Goal: Transaction & Acquisition: Purchase product/service

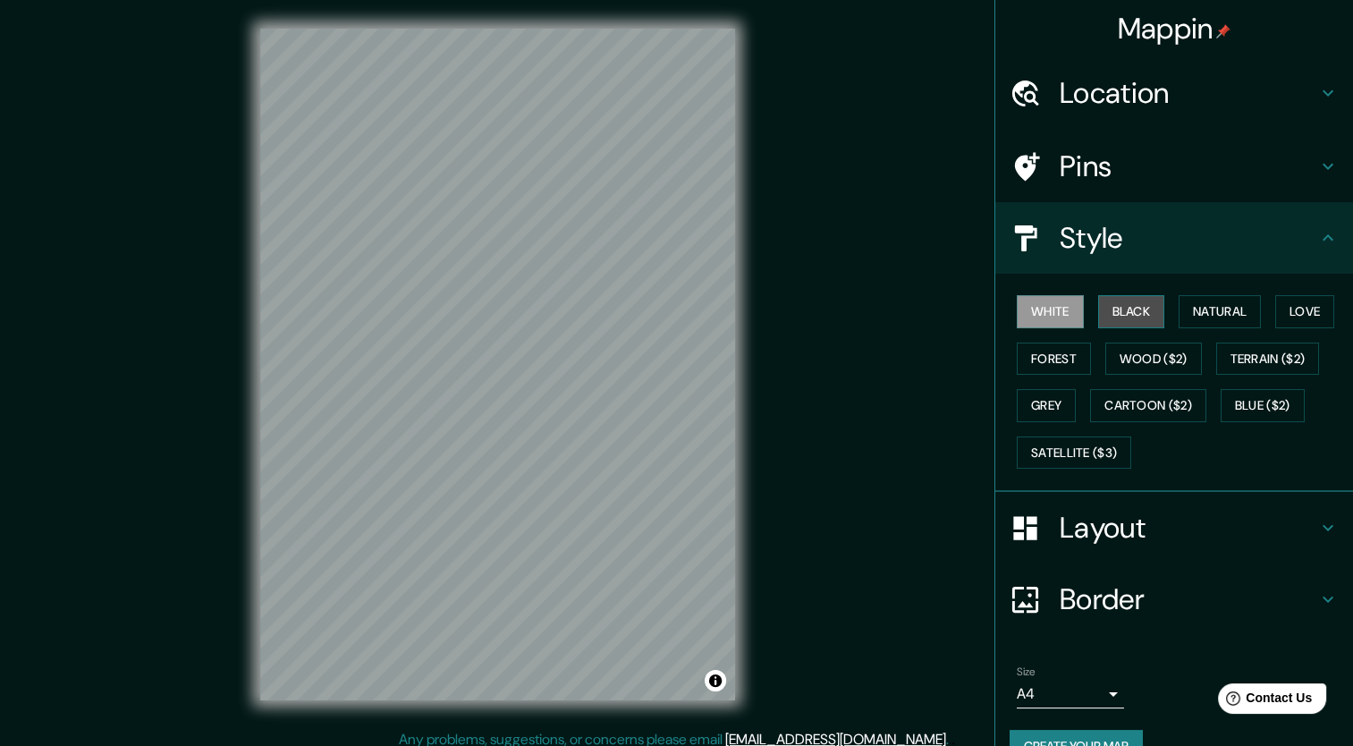
click at [1098, 321] on button "Black" at bounding box center [1131, 311] width 67 height 33
click at [1199, 311] on button "Natural" at bounding box center [1220, 311] width 82 height 33
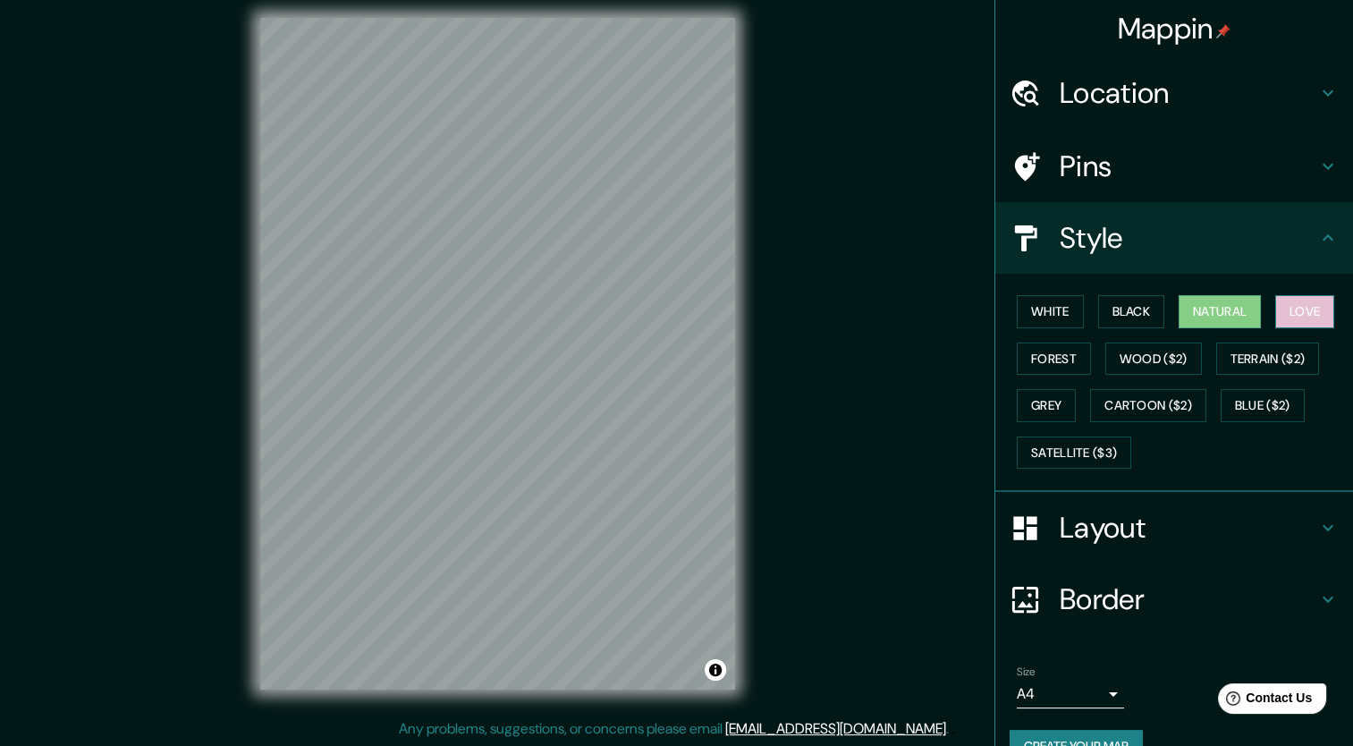
click at [1319, 297] on button "Love" at bounding box center [1305, 311] width 59 height 33
click at [1047, 355] on button "Forest" at bounding box center [1054, 359] width 74 height 33
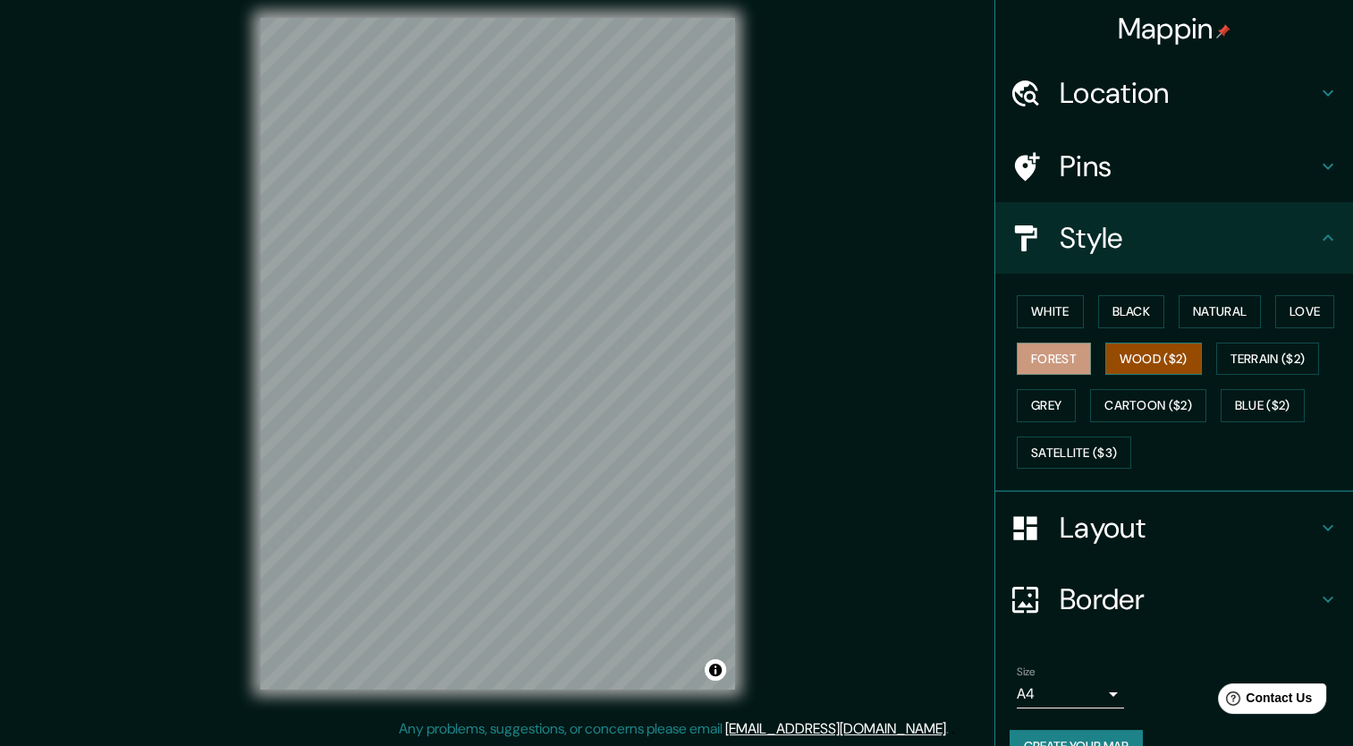
click at [1136, 345] on button "Wood ($2)" at bounding box center [1154, 359] width 97 height 33
click at [1245, 343] on button "Terrain ($2)" at bounding box center [1268, 359] width 104 height 33
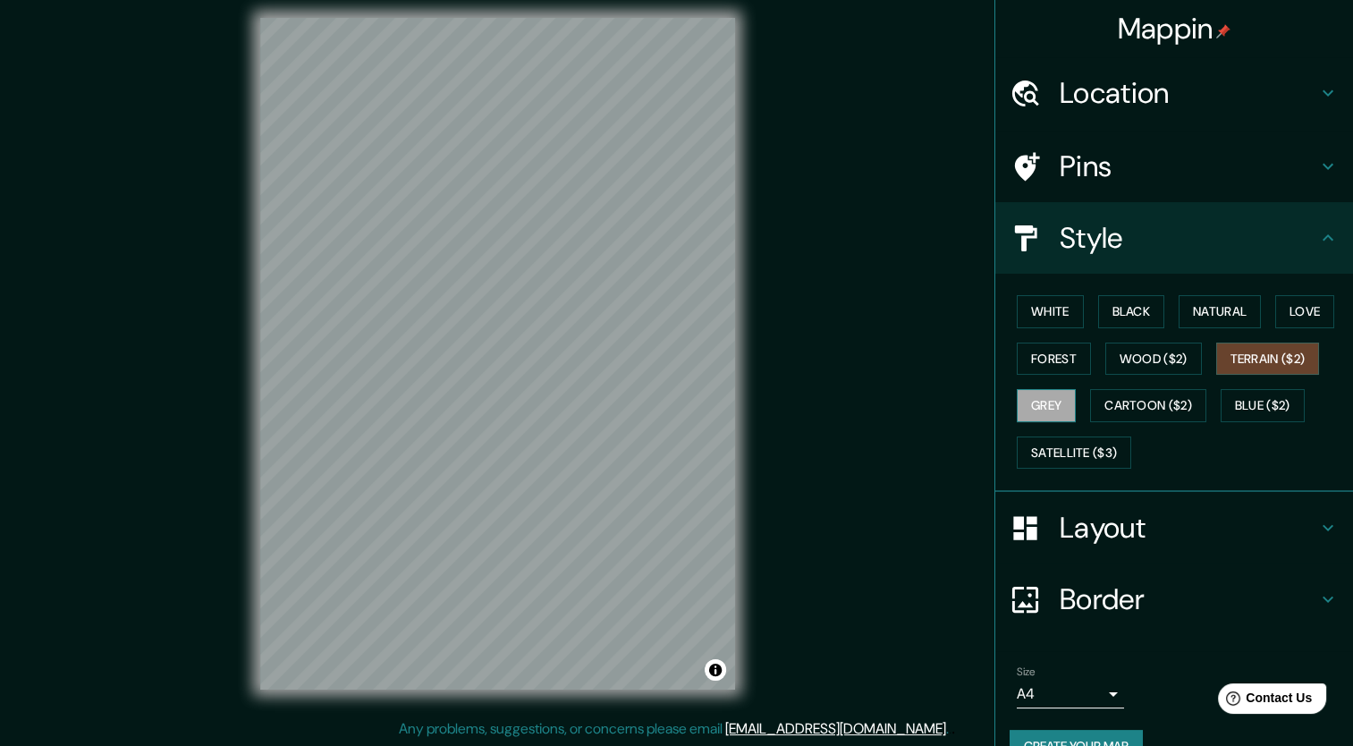
click at [1064, 394] on button "Grey" at bounding box center [1046, 405] width 59 height 33
click at [1154, 401] on button "Cartoon ($2)" at bounding box center [1148, 405] width 116 height 33
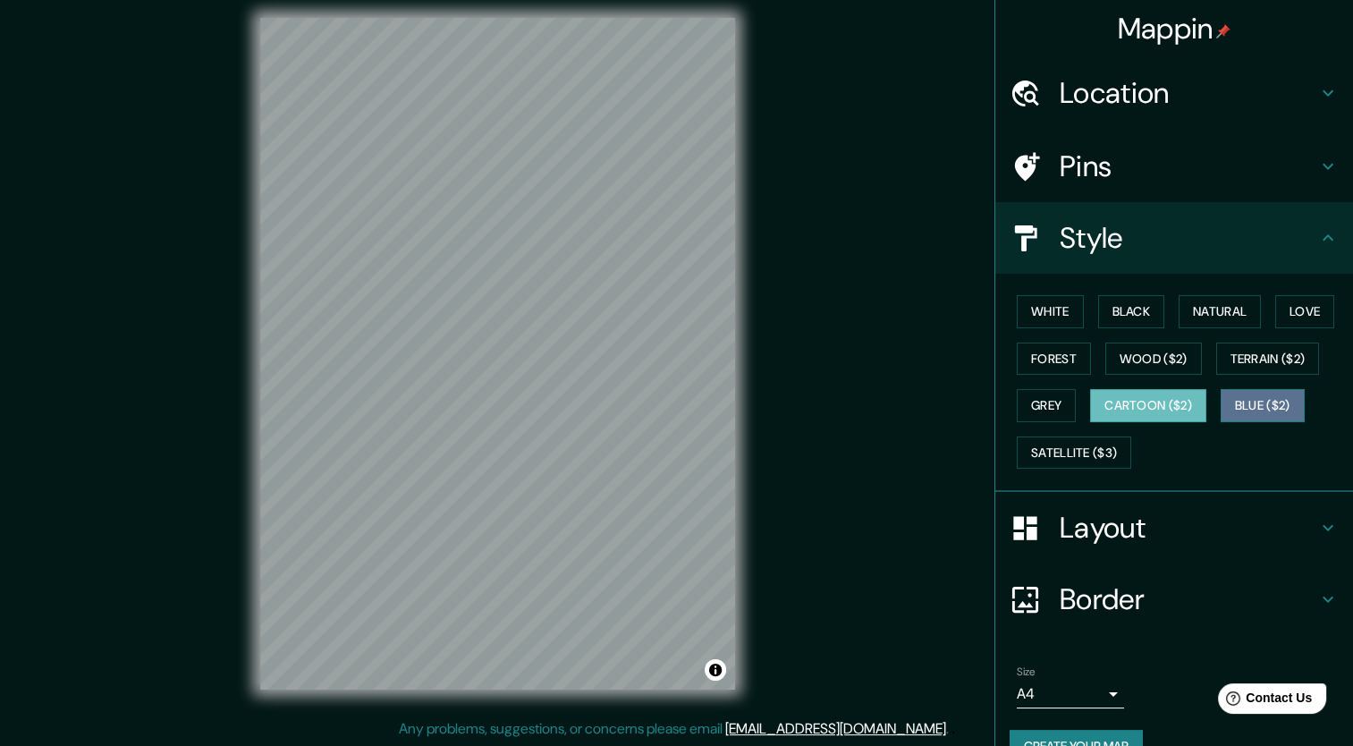
click at [1236, 401] on button "Blue ($2)" at bounding box center [1263, 405] width 84 height 33
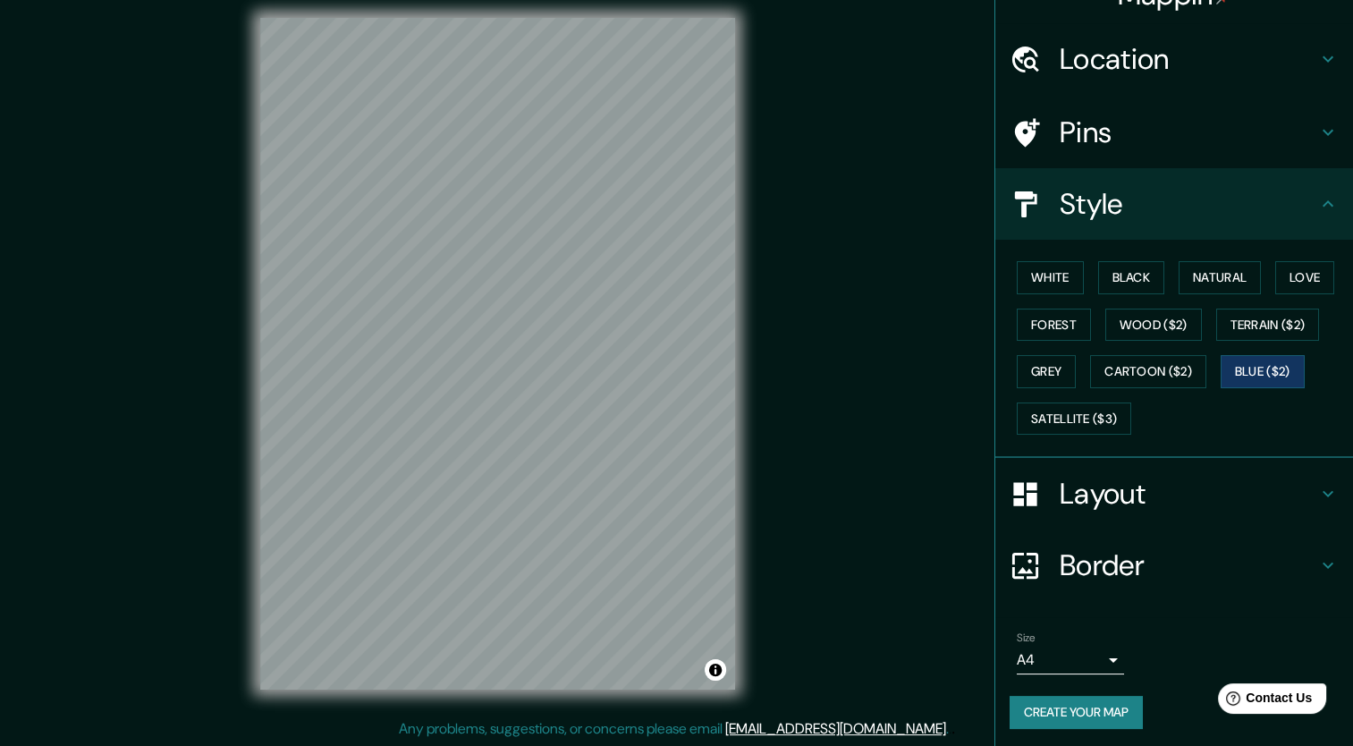
scroll to position [35, 0]
click at [1195, 494] on h4 "Layout" at bounding box center [1189, 493] width 258 height 36
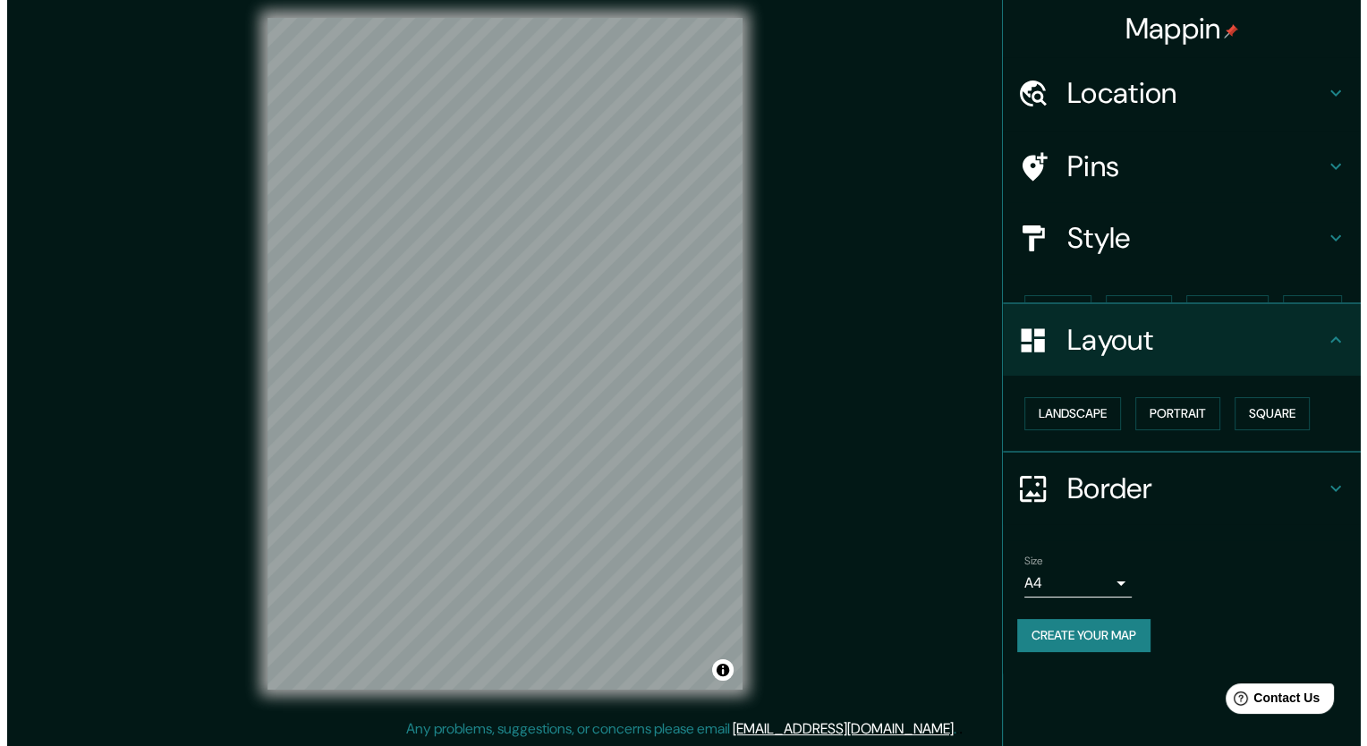
scroll to position [0, 0]
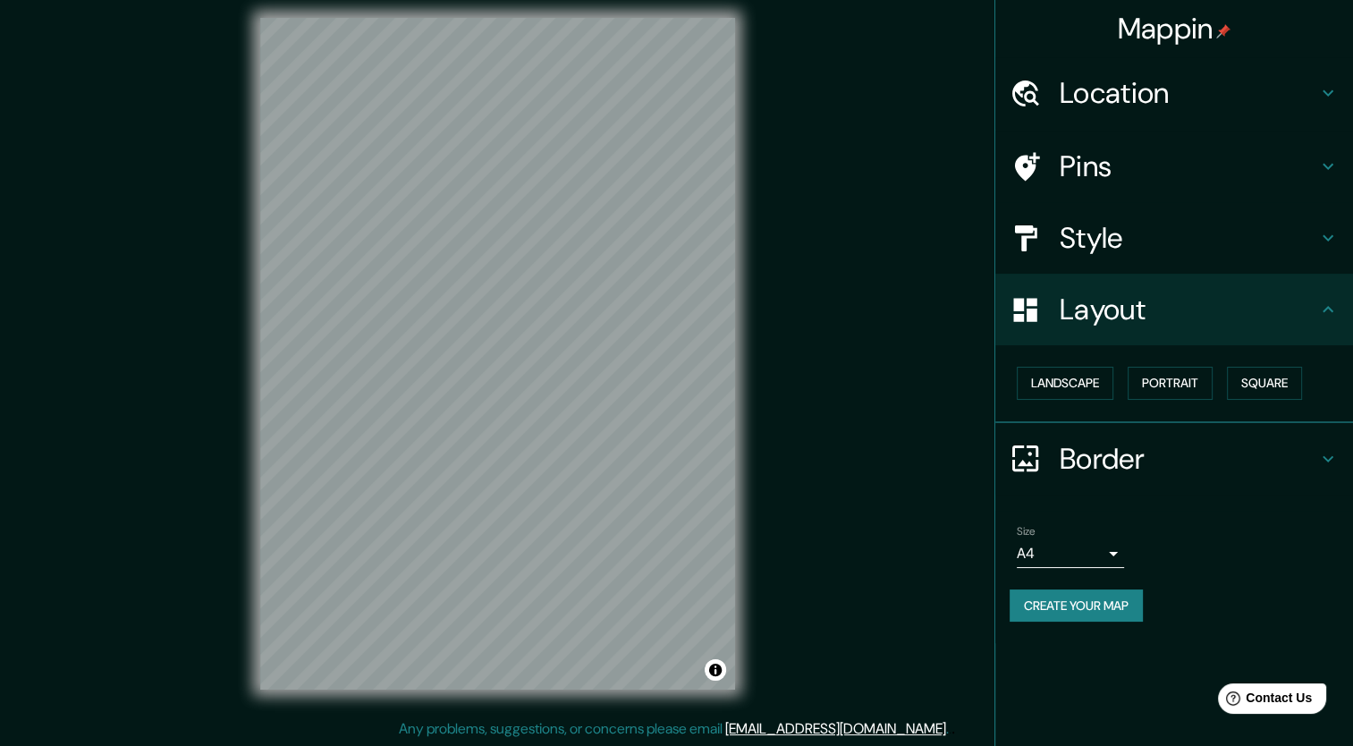
click at [1288, 352] on div "Landscape [GEOGRAPHIC_DATA]" at bounding box center [1175, 384] width 358 height 78
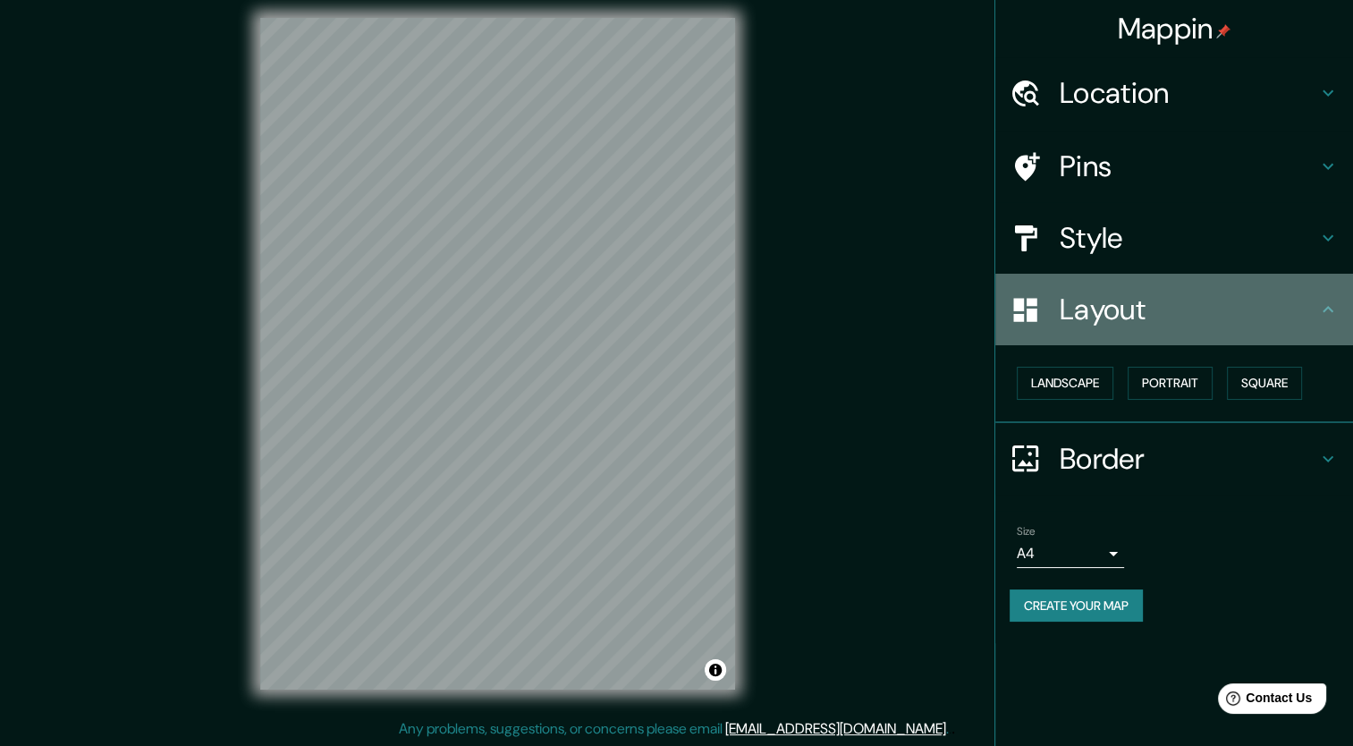
click at [1276, 326] on h4 "Layout" at bounding box center [1189, 310] width 258 height 36
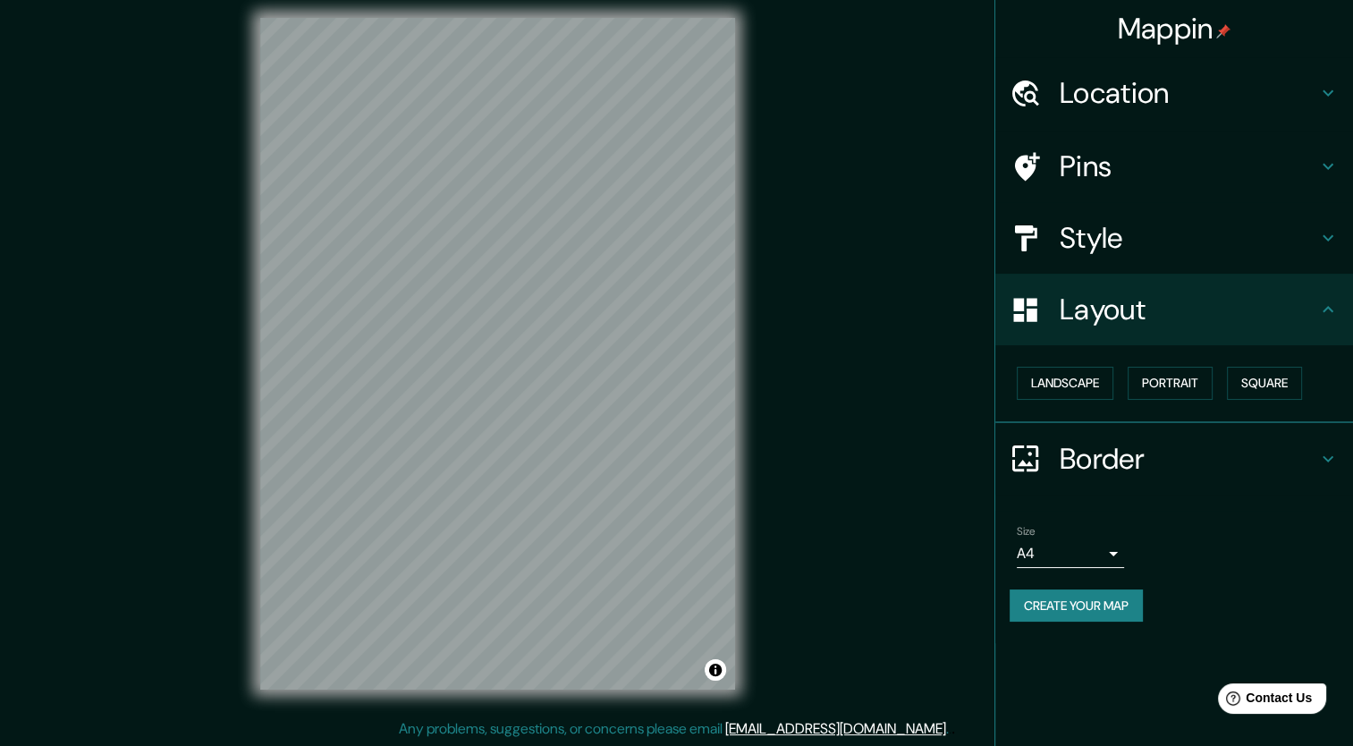
click at [1296, 321] on h4 "Layout" at bounding box center [1189, 310] width 258 height 36
click at [1308, 322] on h4 "Layout" at bounding box center [1189, 310] width 258 height 36
click at [1074, 367] on button "Landscape" at bounding box center [1065, 383] width 97 height 33
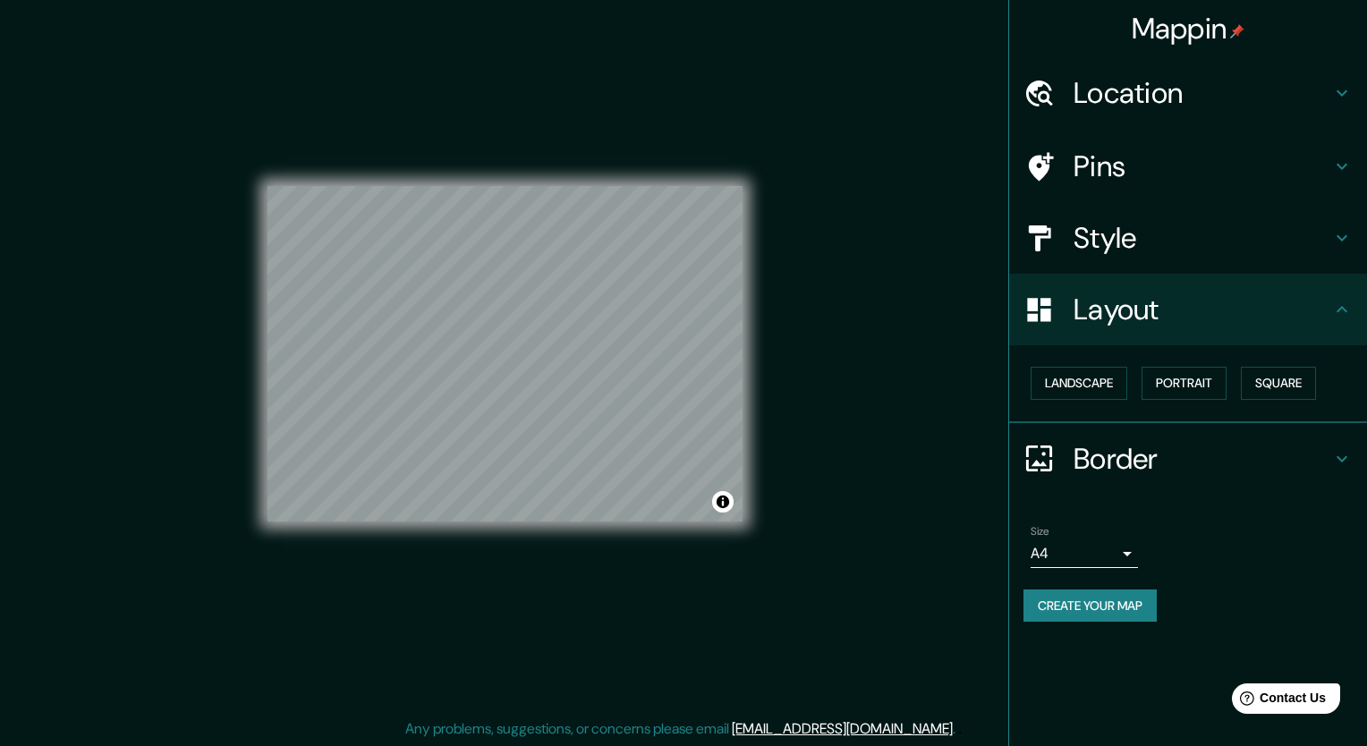
click at [1117, 551] on body "Mappin Location [GEOGRAPHIC_DATA], [GEOGRAPHIC_DATA], [GEOGRAPHIC_DATA] Pins St…" at bounding box center [683, 362] width 1367 height 746
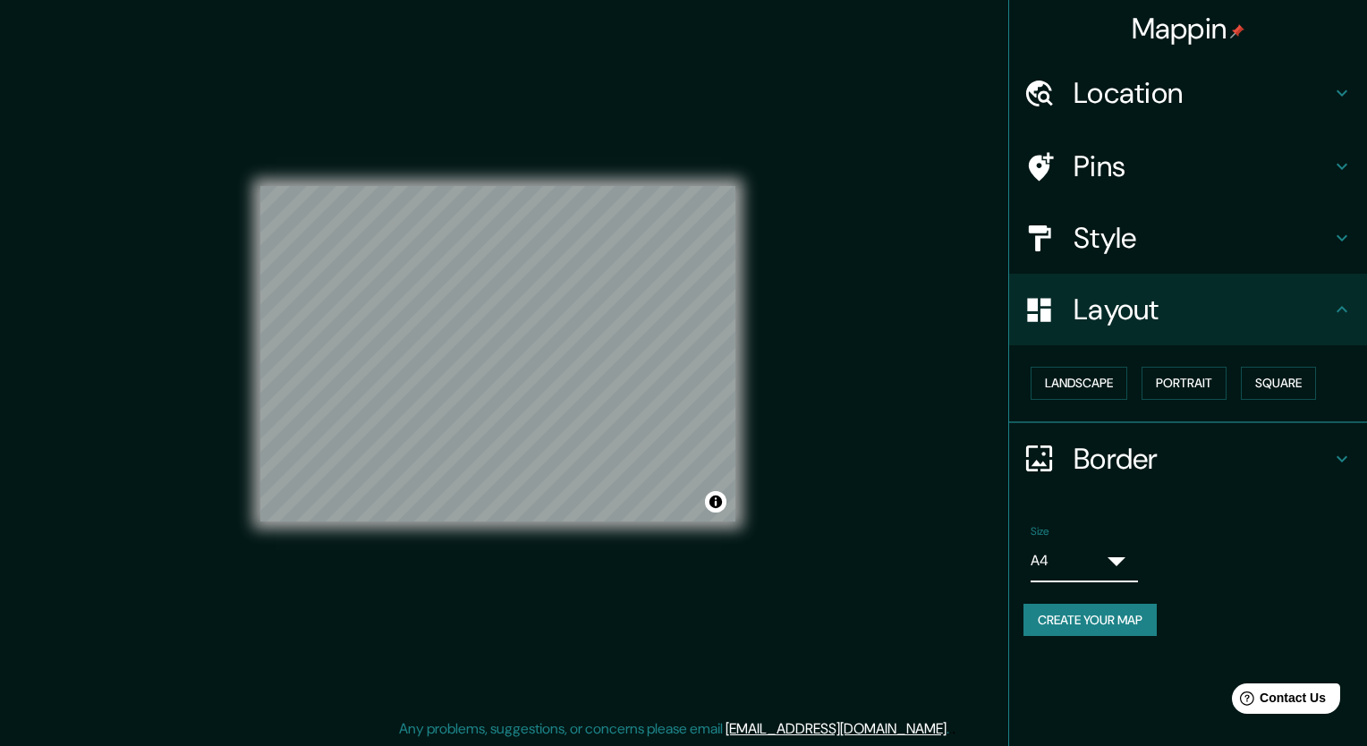
click at [1117, 553] on body "Mappin Location [GEOGRAPHIC_DATA], [GEOGRAPHIC_DATA], [GEOGRAPHIC_DATA] Pins St…" at bounding box center [683, 362] width 1367 height 746
click at [1109, 745] on li "A4" at bounding box center [695, 758] width 1318 height 16
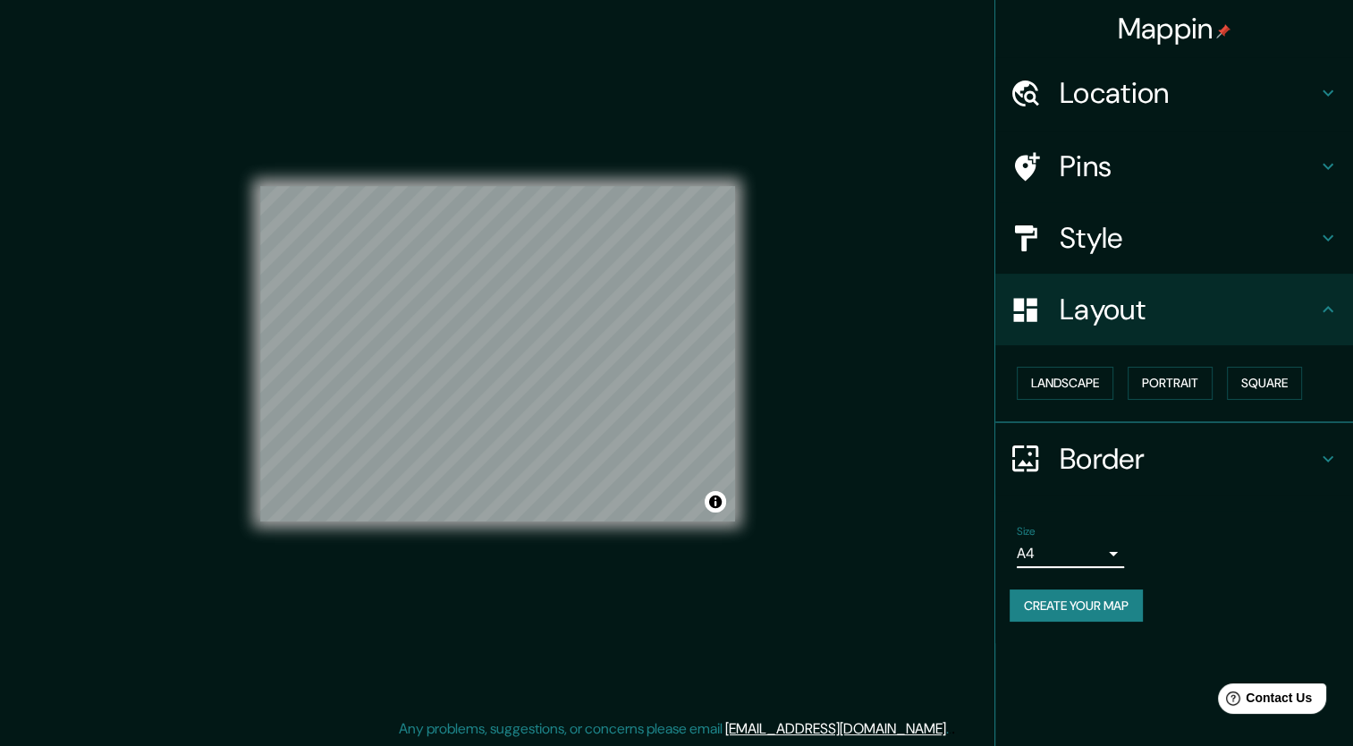
click at [1104, 553] on body "Mappin Location [GEOGRAPHIC_DATA], [GEOGRAPHIC_DATA], [GEOGRAPHIC_DATA] Pins St…" at bounding box center [676, 362] width 1353 height 746
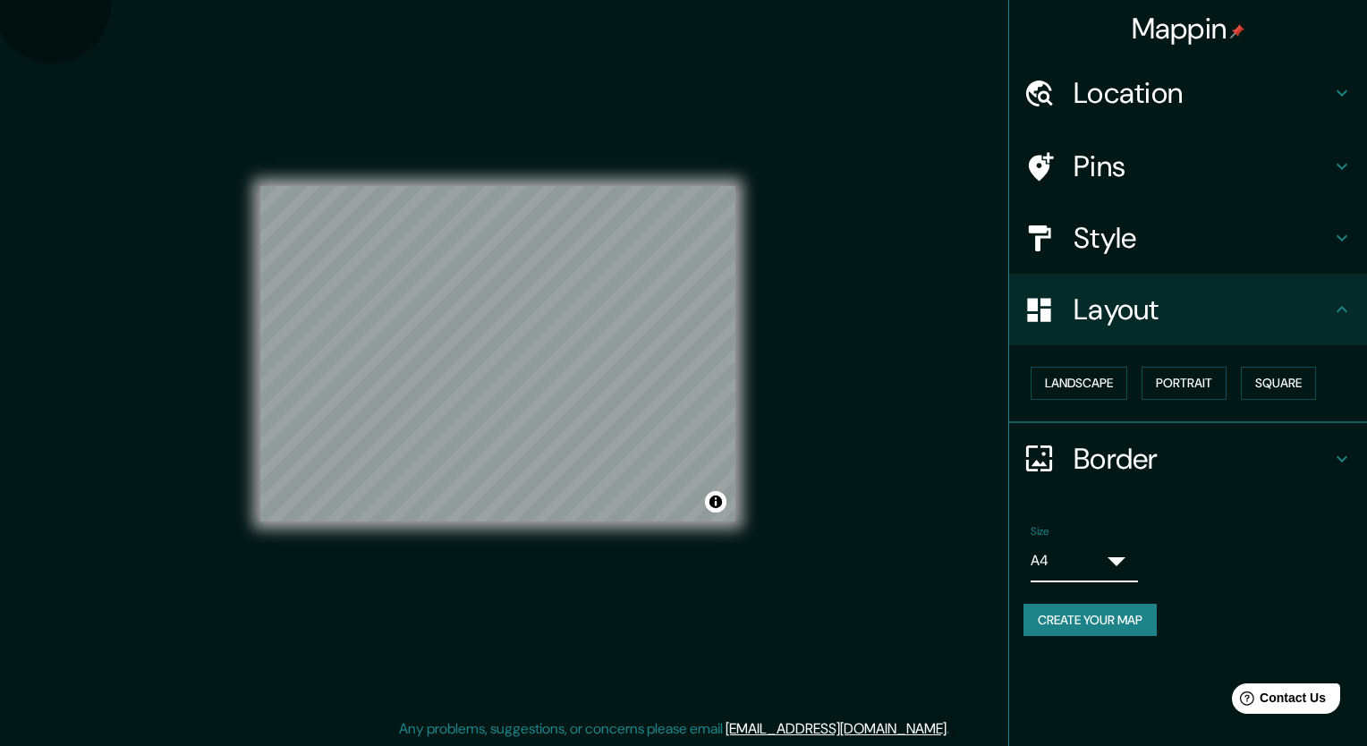
click at [1067, 556] on body "Mappin Location [GEOGRAPHIC_DATA], [GEOGRAPHIC_DATA], [GEOGRAPHIC_DATA] Pins St…" at bounding box center [683, 362] width 1367 height 746
click at [1073, 745] on li "A4" at bounding box center [695, 758] width 1318 height 16
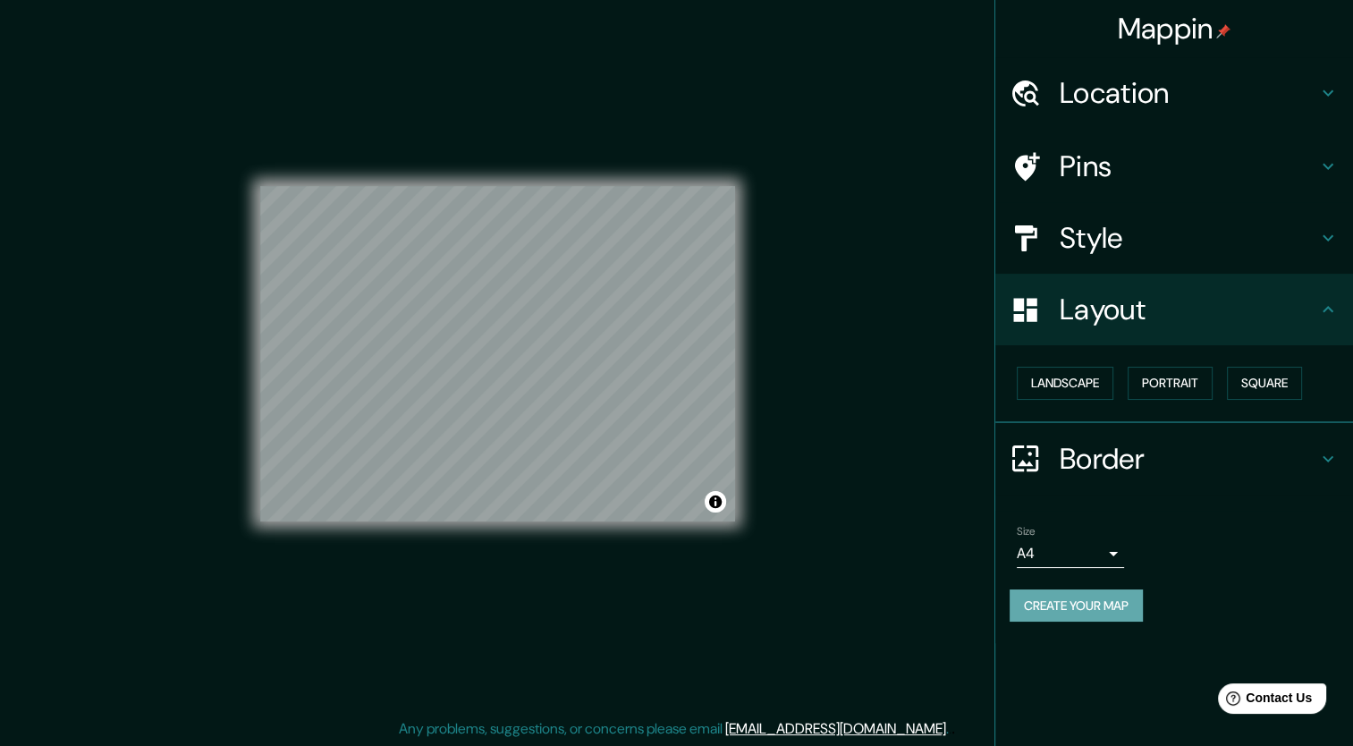
click at [1015, 597] on button "Create your map" at bounding box center [1076, 605] width 133 height 33
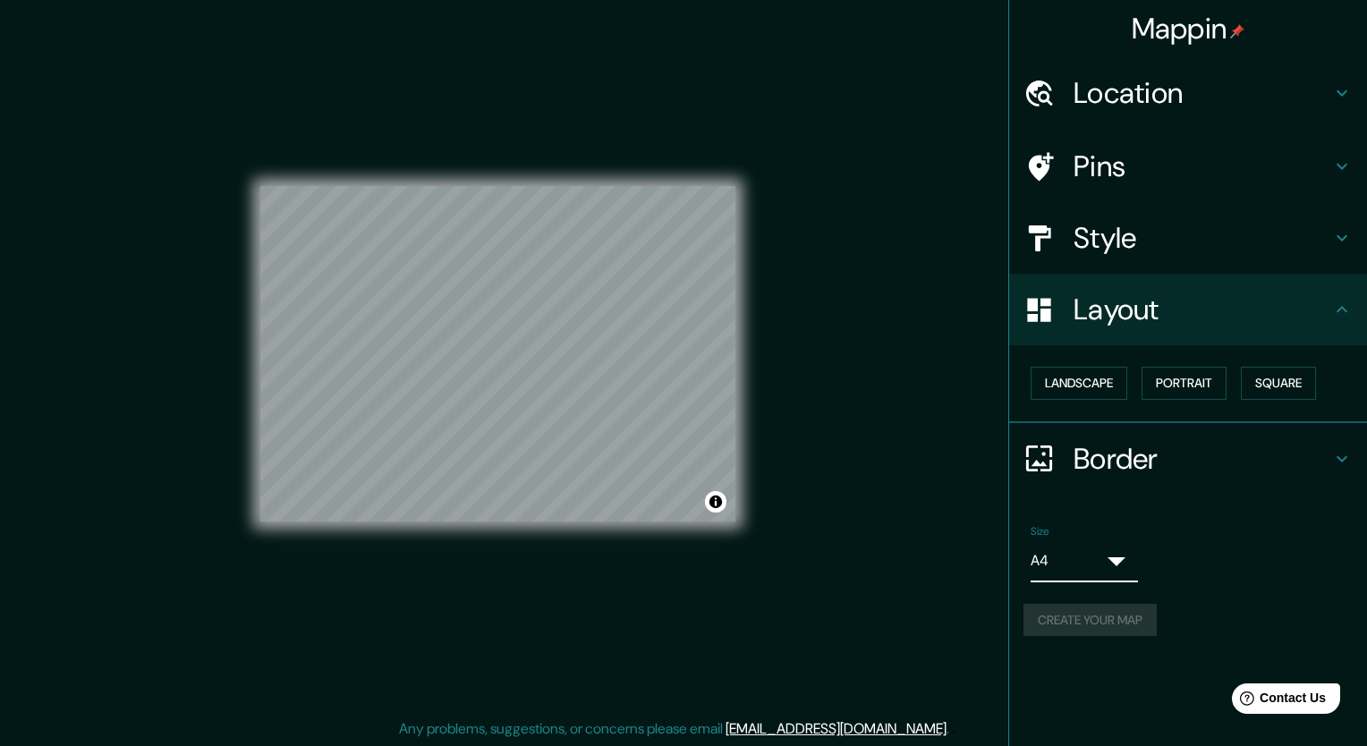
click at [1058, 549] on body "Mappin Location [GEOGRAPHIC_DATA], [GEOGRAPHIC_DATA], [GEOGRAPHIC_DATA] Pins St…" at bounding box center [683, 362] width 1367 height 746
